Goal: Task Accomplishment & Management: Complete application form

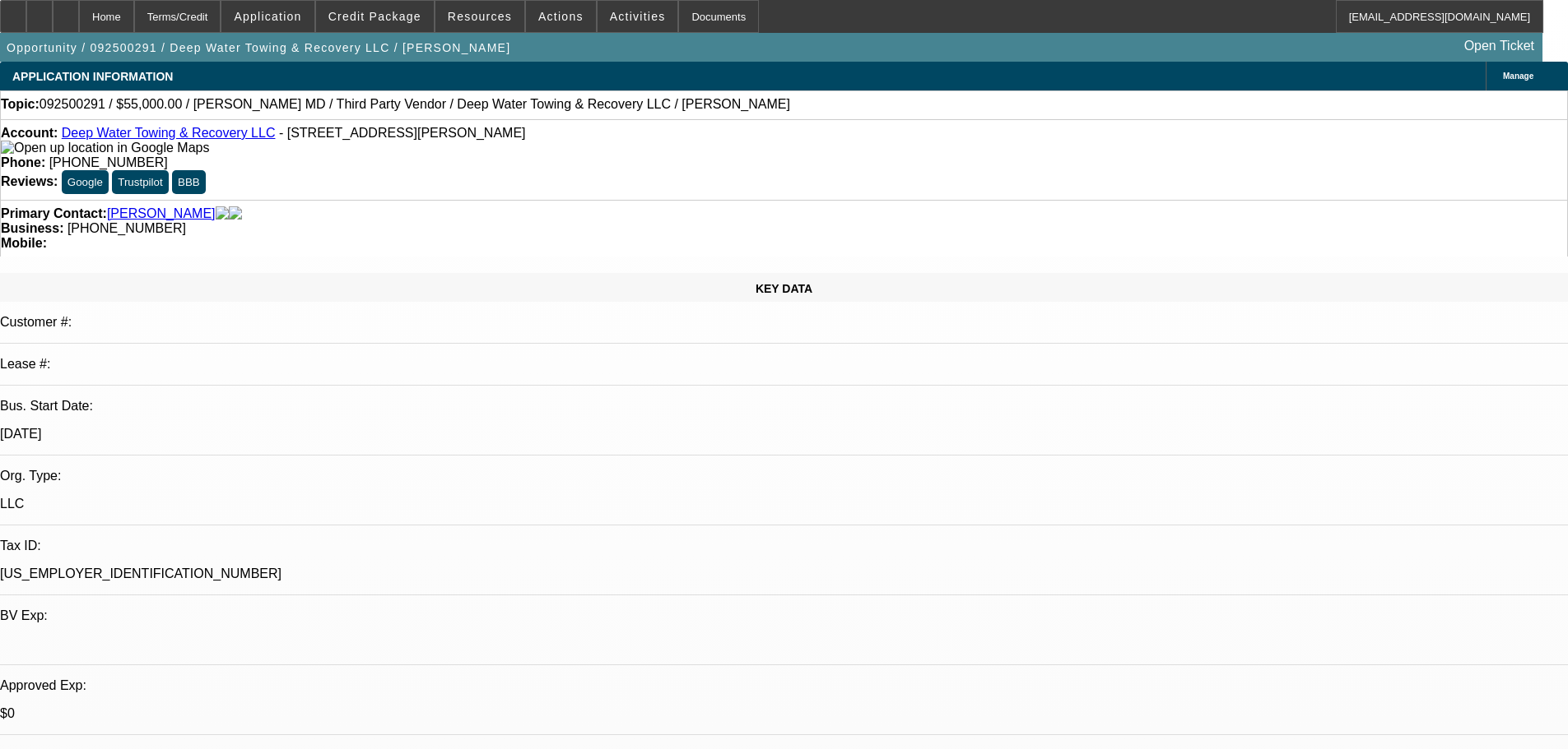
select select "0"
select select "2"
select select "0.1"
select select "4"
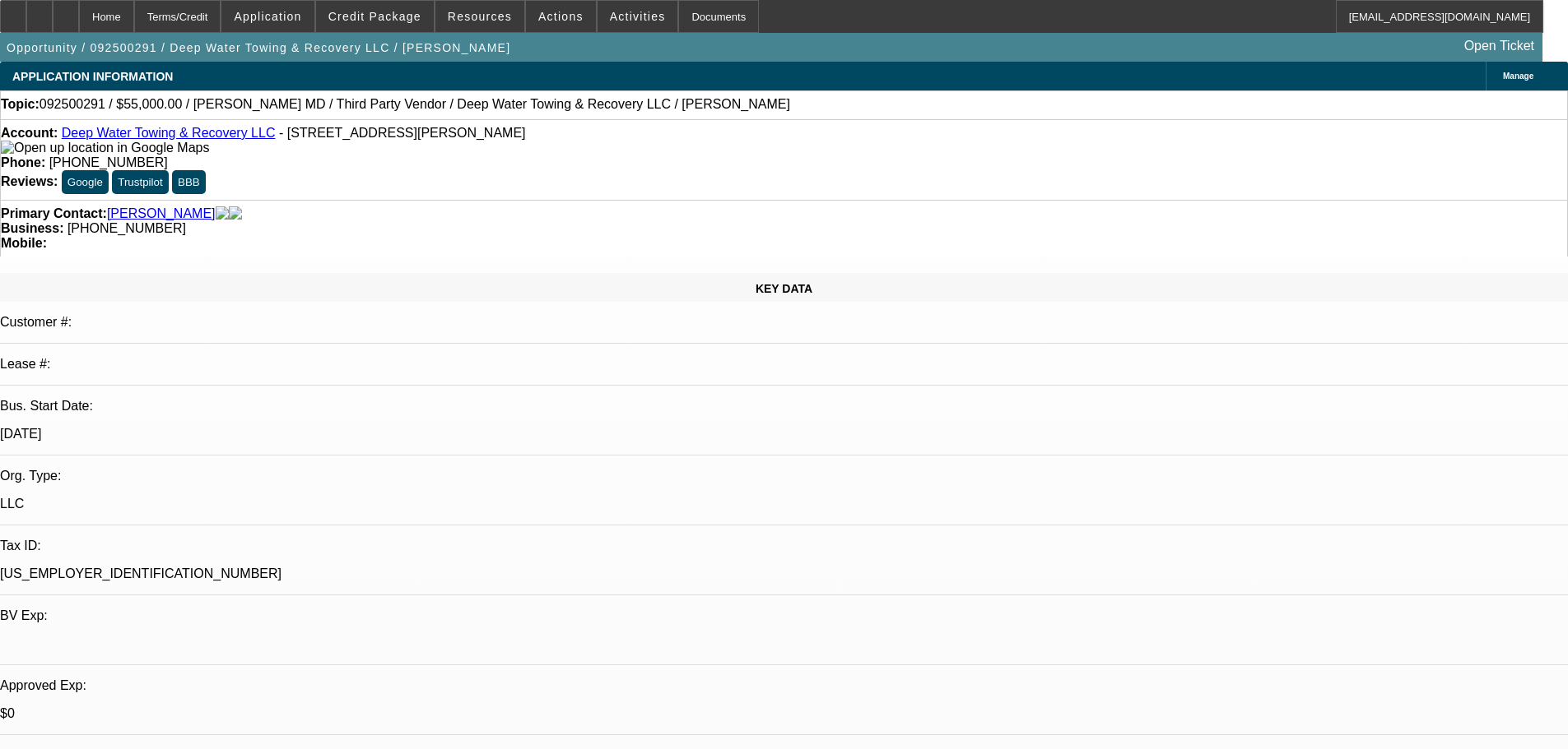
select select "0"
select select "2"
select select "0.1"
select select "4"
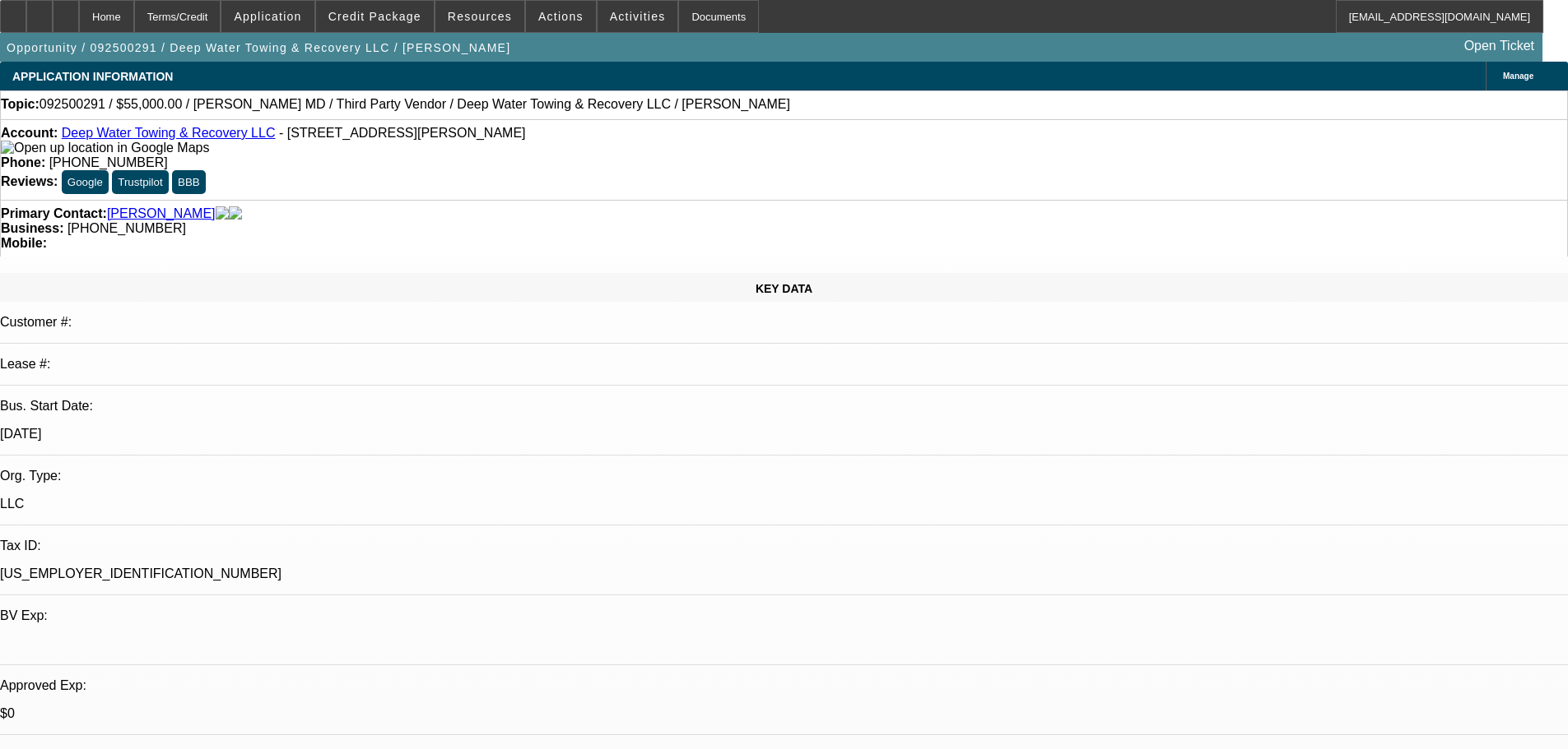
select select "0"
select select "2"
select select "0.1"
select select "4"
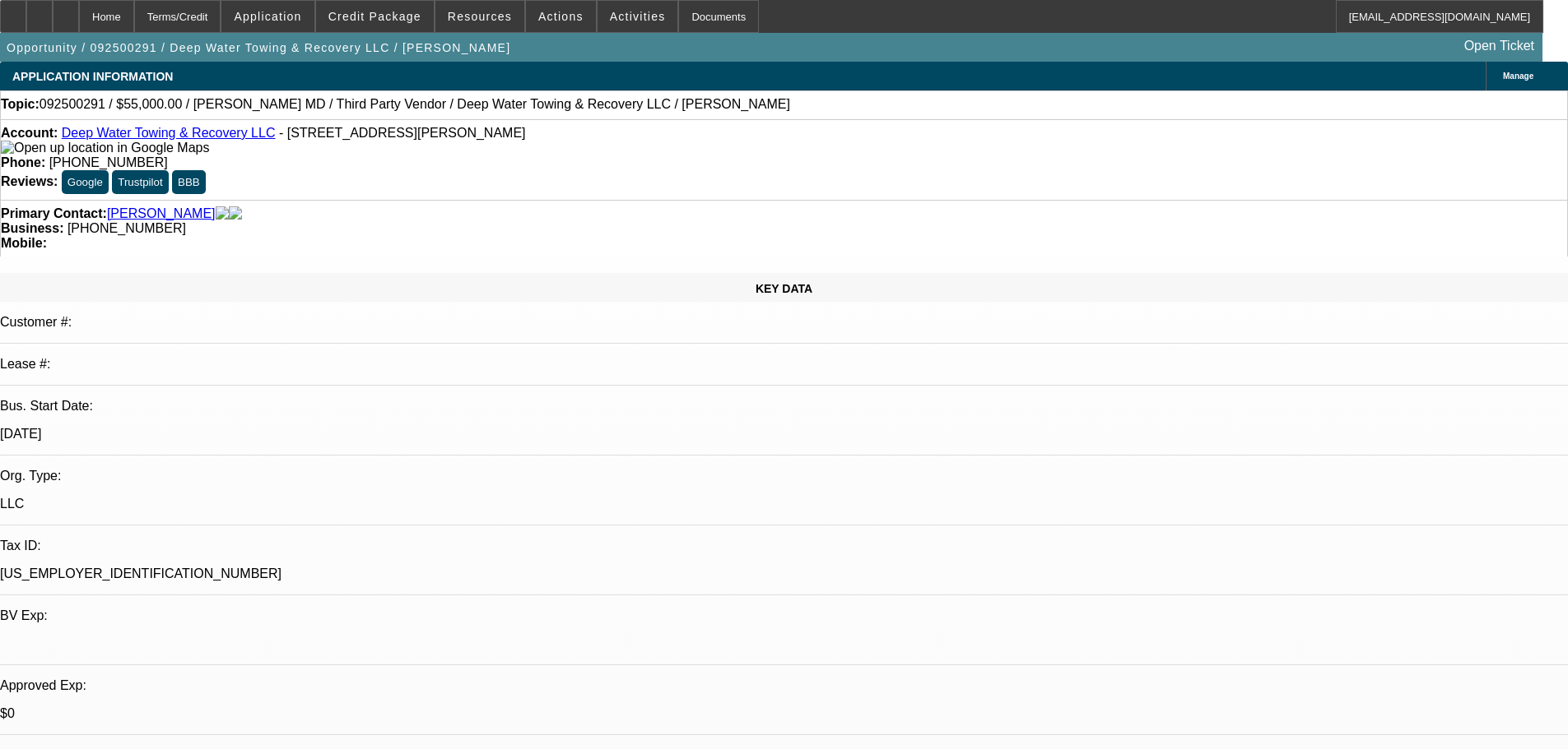
select select "0"
select select "2"
select select "0.1"
select select "4"
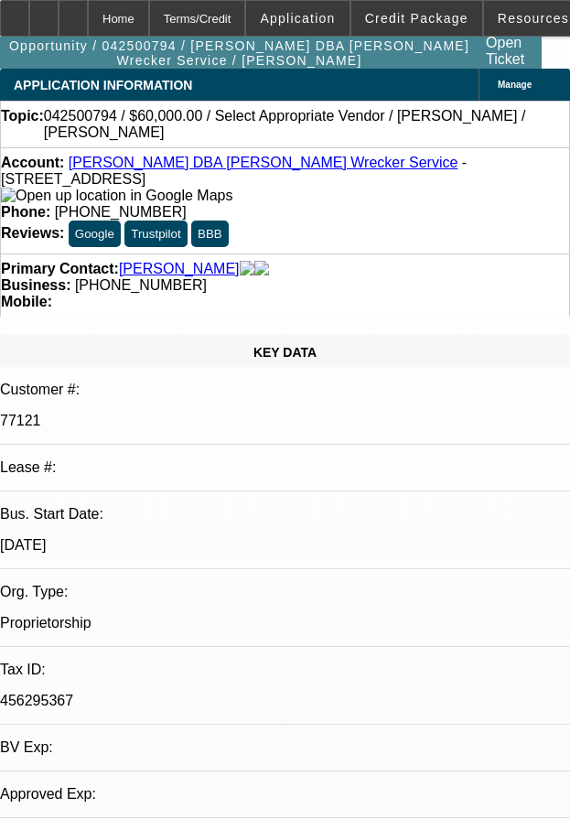
select select "0"
select select "2"
select select "0.1"
select select "4"
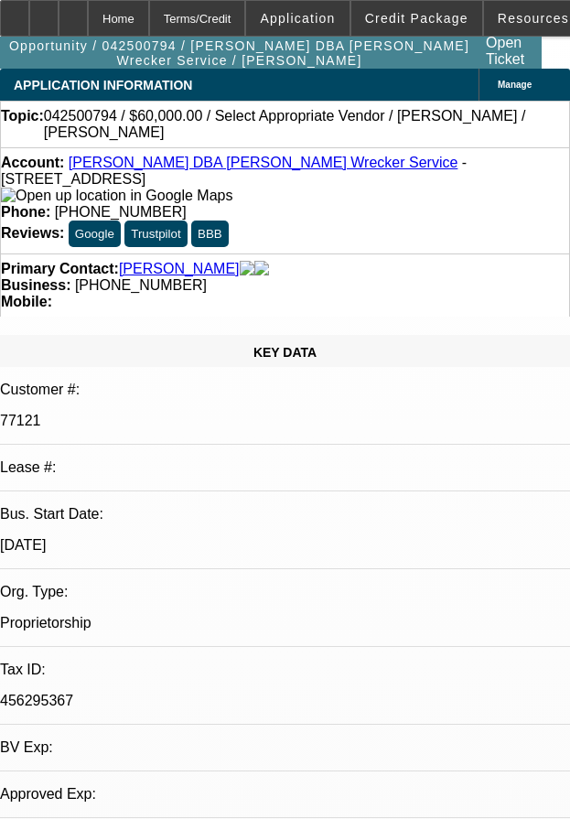
select select "0"
select select "2"
select select "0.1"
select select "4"
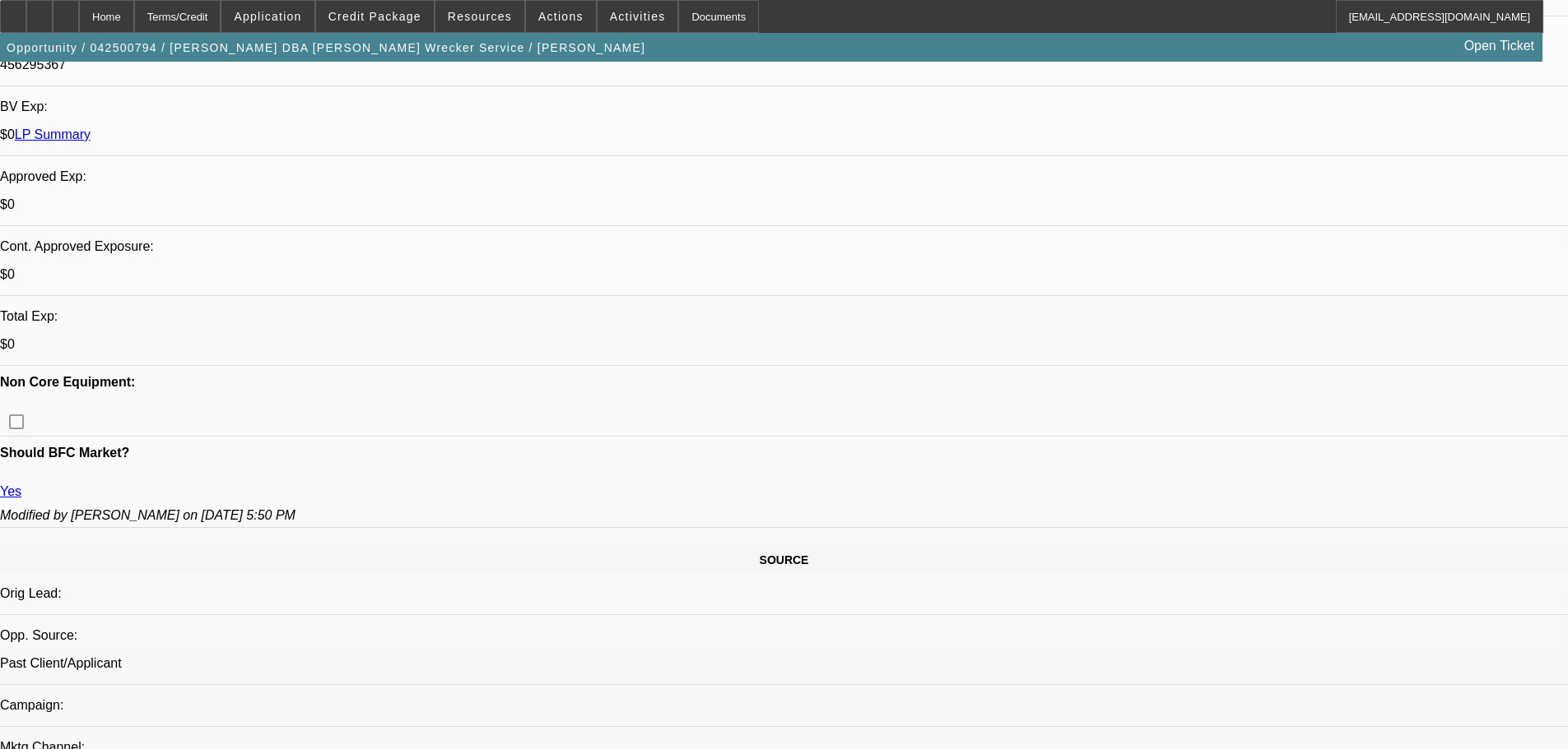
scroll to position [246, 0]
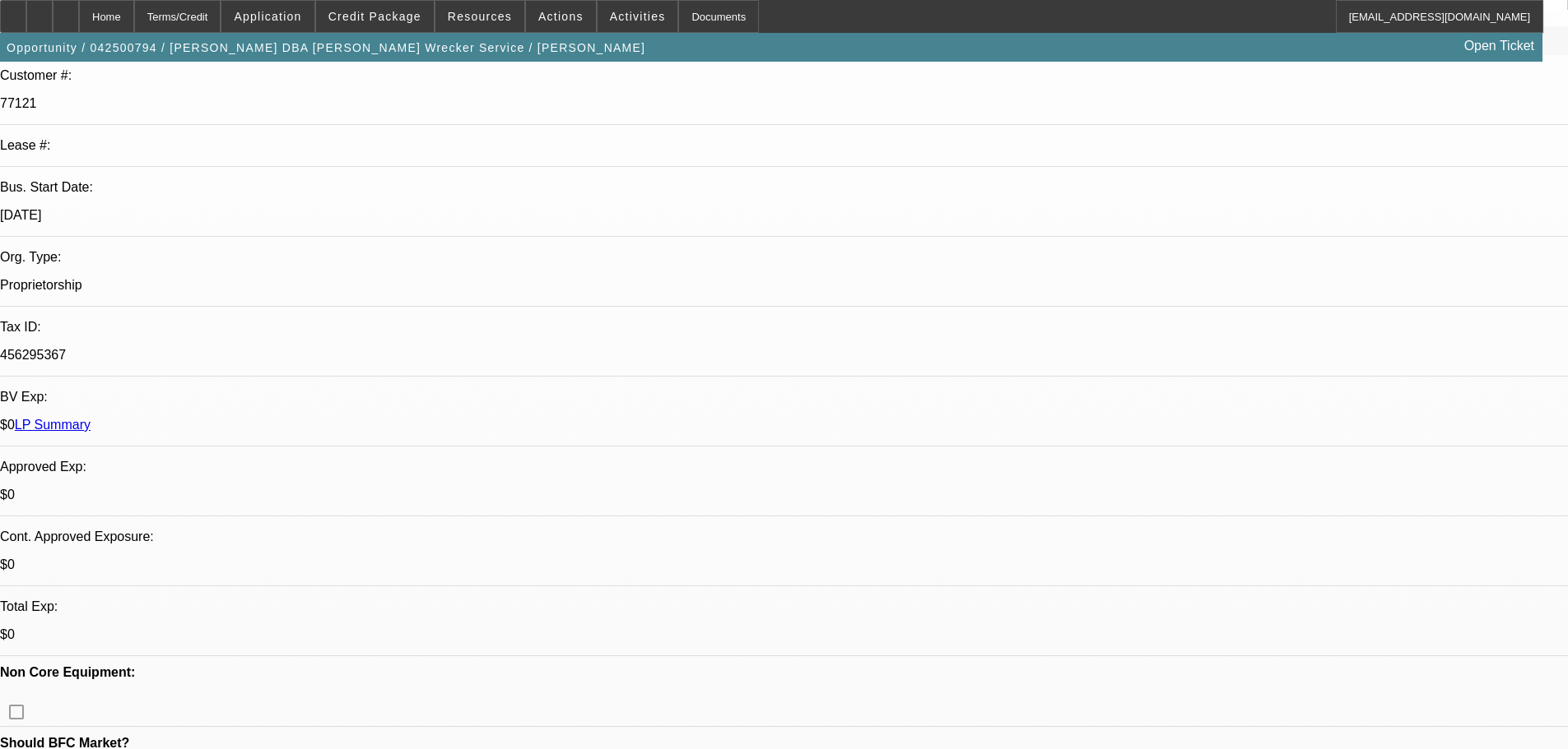
click at [91, 418] on link "LP Summary" at bounding box center [52, 425] width 76 height 14
